Goal: Find contact information: Find contact information

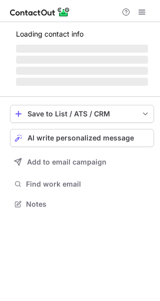
scroll to position [202, 160]
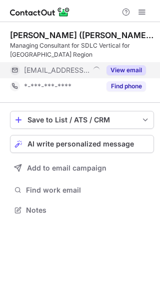
click at [122, 69] on button "View email" at bounding box center [127, 70] width 40 height 10
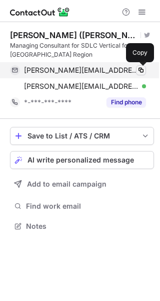
click at [144, 67] on span at bounding box center [141, 70] width 8 height 8
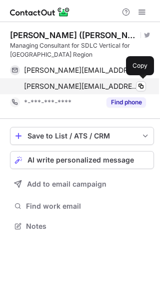
click at [129, 81] on div "kirsten.fuchsloch@nicollcurtin.com Verified Copy" at bounding box center [78, 86] width 136 height 16
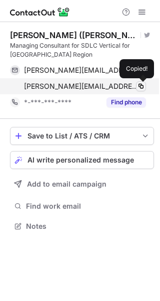
click at [143, 84] on span at bounding box center [141, 86] width 8 height 8
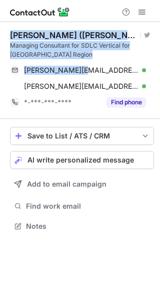
drag, startPoint x: 80, startPoint y: 59, endPoint x: 10, endPoint y: 40, distance: 72.8
click at [10, 40] on div "Kirsten Fuchsloch (Macaulay - Maiden name) Visit Twitter profile Managing Consu…" at bounding box center [80, 131] width 160 height 219
click at [75, 57] on div "Managing Consultant for SDLC Vertical for Switzerland Region" at bounding box center [82, 50] width 144 height 18
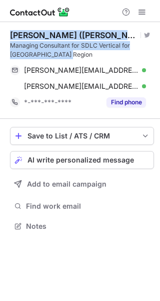
drag, startPoint x: 75, startPoint y: 57, endPoint x: 10, endPoint y: 37, distance: 67.8
click at [10, 37] on div "Kirsten Fuchsloch (Macaulay - Maiden name) Visit Twitter profile Managing Consu…" at bounding box center [82, 44] width 144 height 29
copy div "Kirsten Fuchsloch (Macaulay - Maiden name) Visit Twitter profile Managing Consu…"
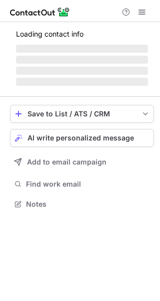
scroll to position [202, 160]
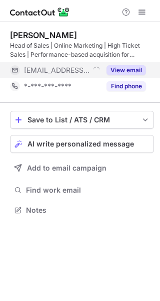
click at [130, 71] on button "View email" at bounding box center [127, 70] width 40 height 10
